Goal: Information Seeking & Learning: Understand process/instructions

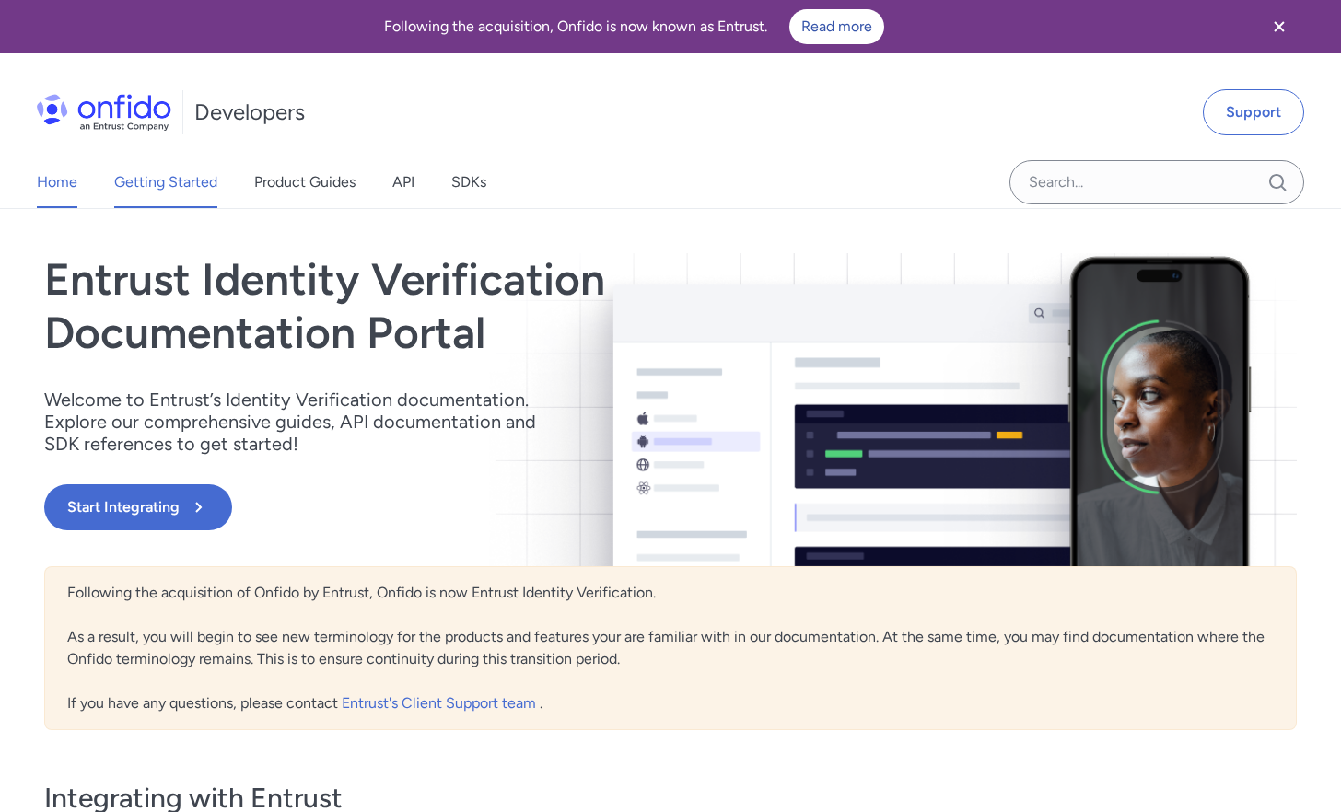
click at [192, 183] on link "Getting Started" at bounding box center [165, 183] width 103 height 52
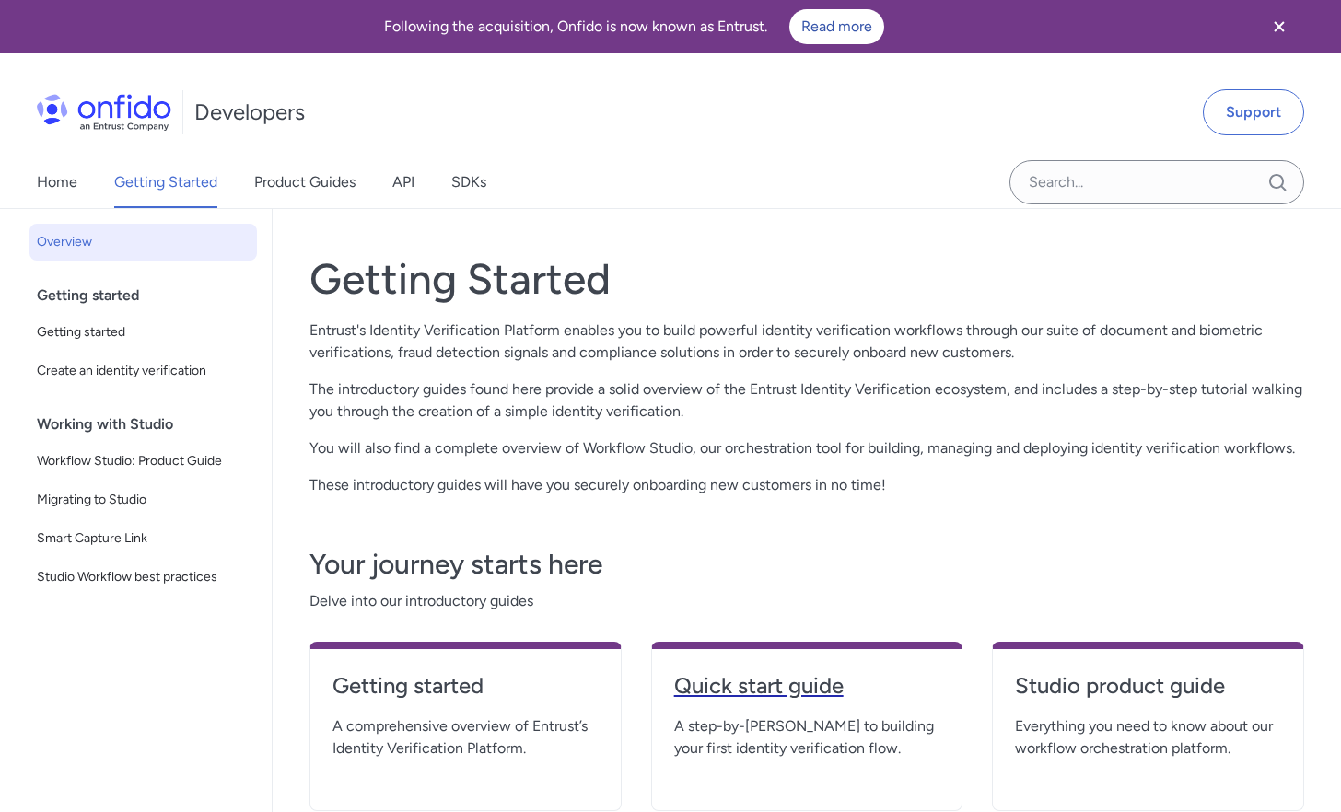
click at [747, 692] on h4 "Quick start guide" at bounding box center [807, 686] width 266 height 29
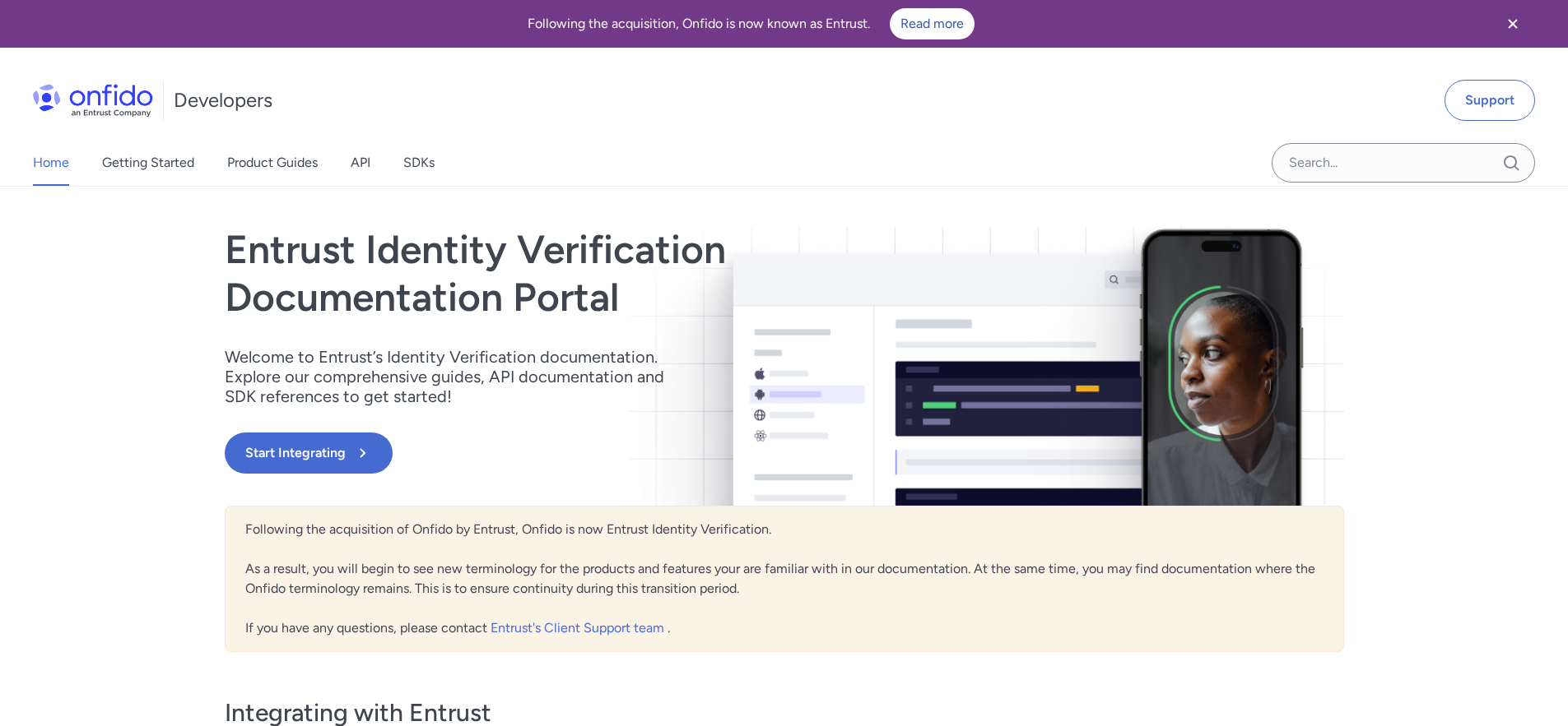
click at [110, 254] on div "Home Getting Started Product Guides API SDKs Support Entrust Identity Verificat…" at bounding box center [784, 622] width 1568 height 872
click at [158, 171] on link "Getting Started" at bounding box center [147, 163] width 92 height 46
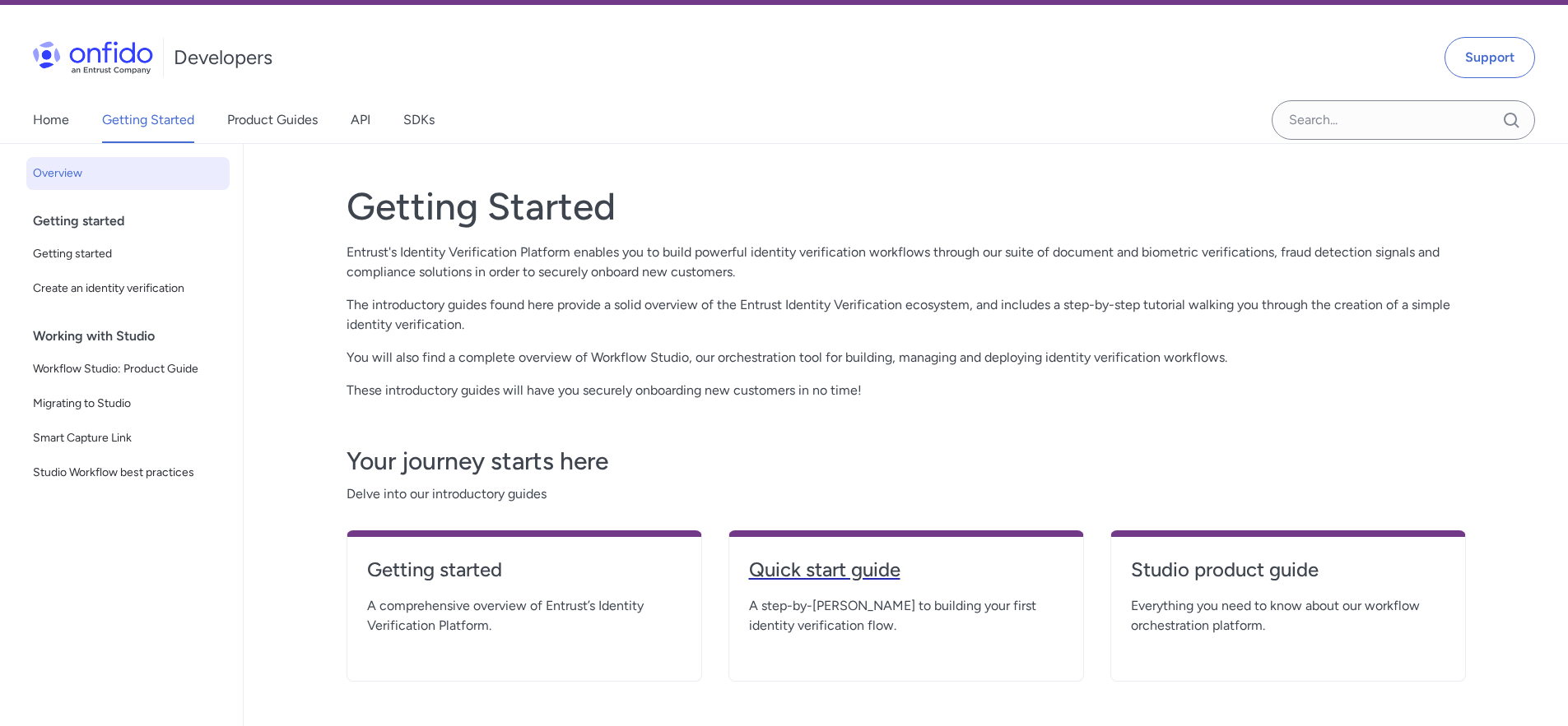
scroll to position [44, 0]
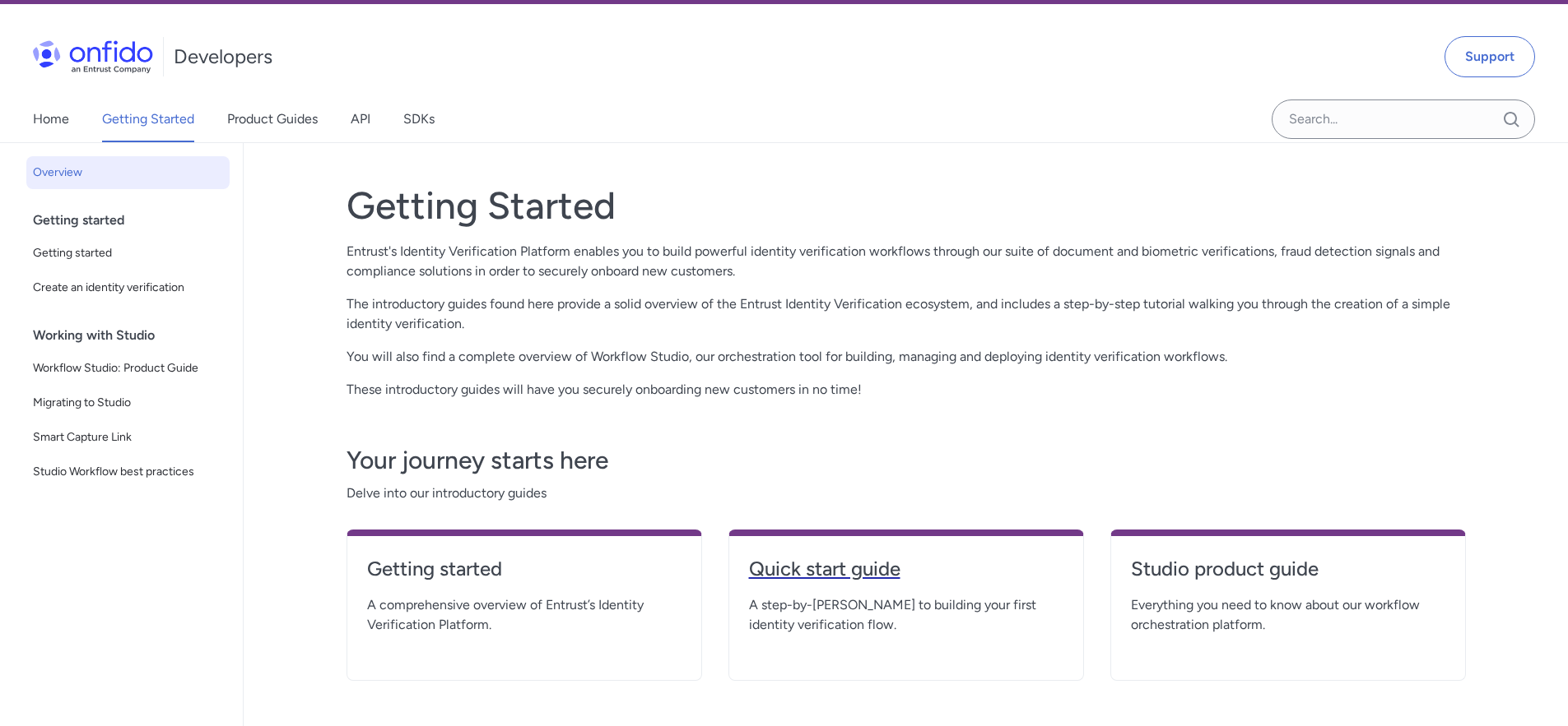
click at [772, 573] on h4 "Quick start guide" at bounding box center [906, 569] width 314 height 26
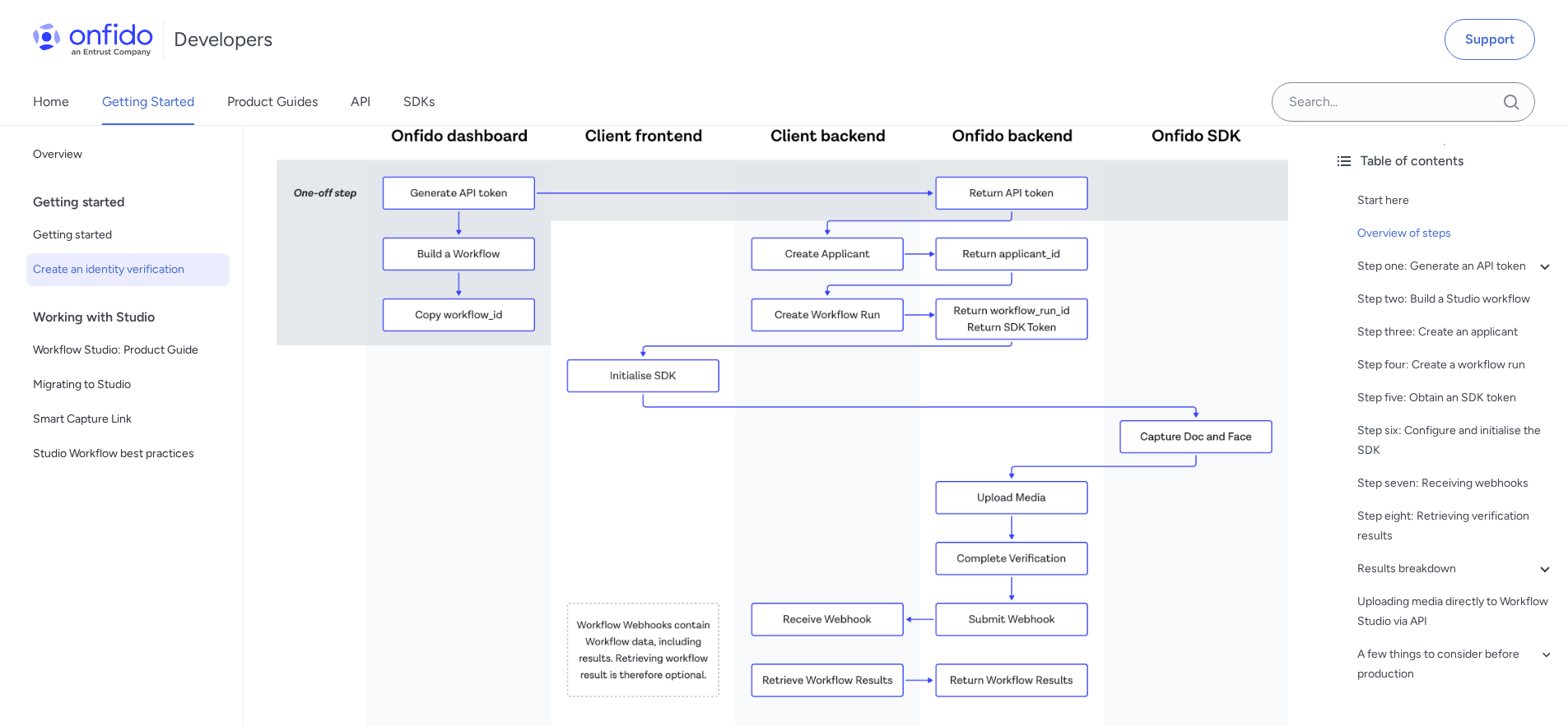
scroll to position [447, 0]
